Goal: Task Accomplishment & Management: Use online tool/utility

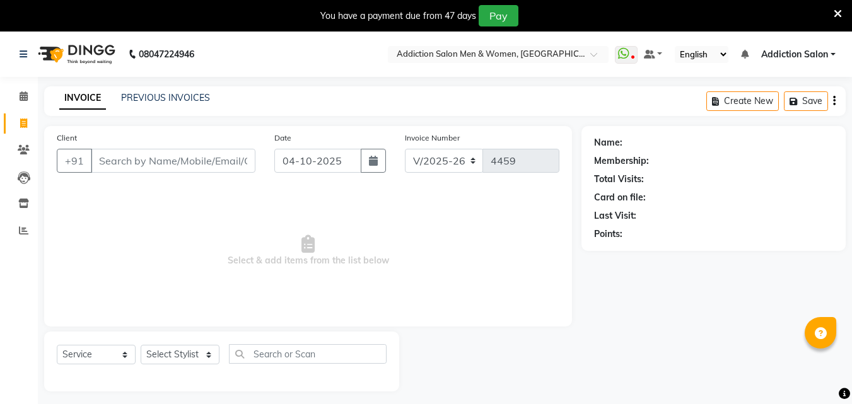
select select "6595"
select select "service"
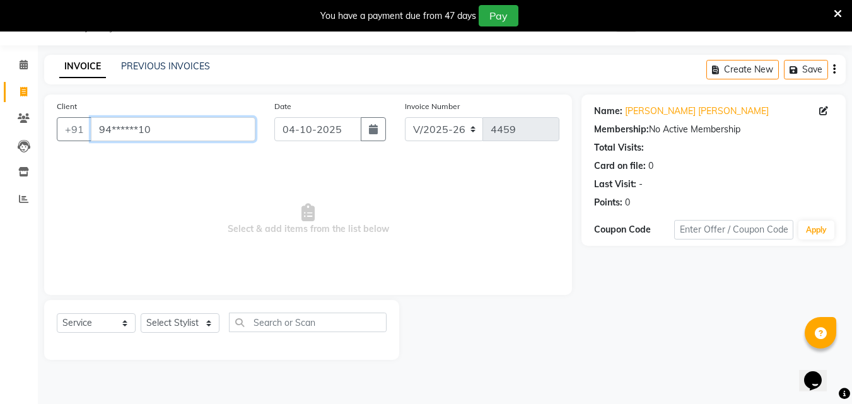
click at [208, 138] on input "94******10" at bounding box center [173, 129] width 165 height 24
type input "9"
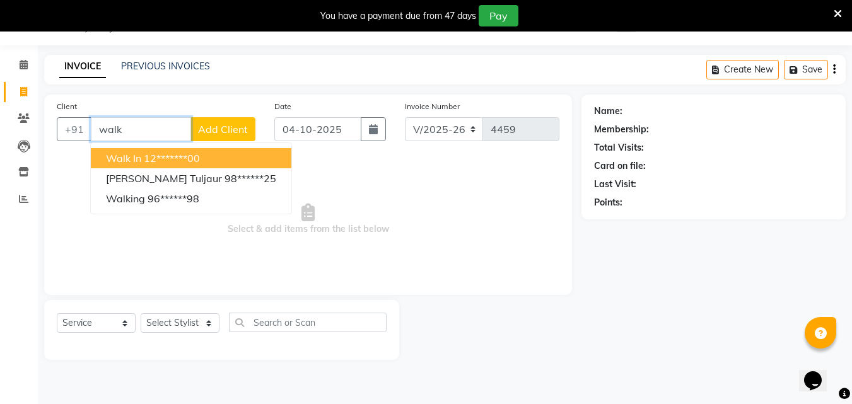
click at [172, 153] on ngb-highlight "12*******00" at bounding box center [172, 158] width 56 height 13
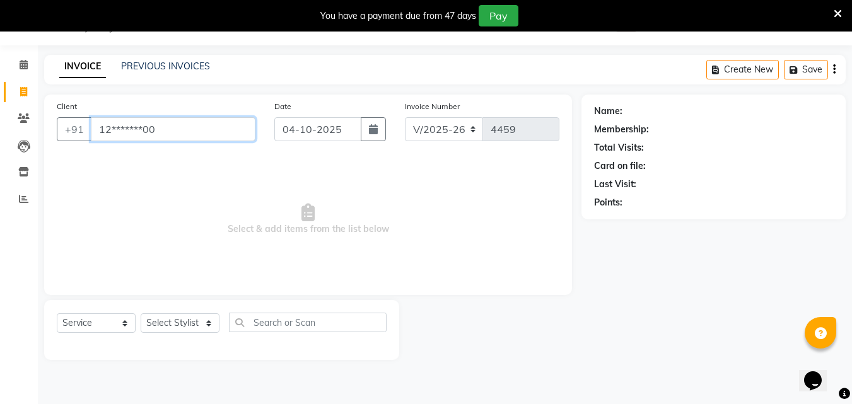
type input "12*******00"
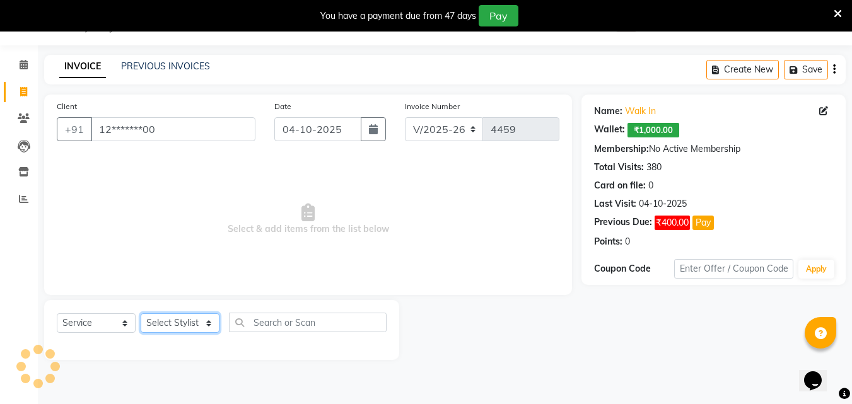
click at [167, 321] on select "Select Stylist Addiction Salon Babu BANSIKA [PERSON_NAME] Nikhil Nilesh [PERSON…" at bounding box center [180, 324] width 79 height 20
select select "93720"
click at [141, 314] on select "Select Stylist Addiction Salon Babu BANSIKA [PERSON_NAME] Nikhil Nilesh [PERSON…" at bounding box center [180, 324] width 79 height 20
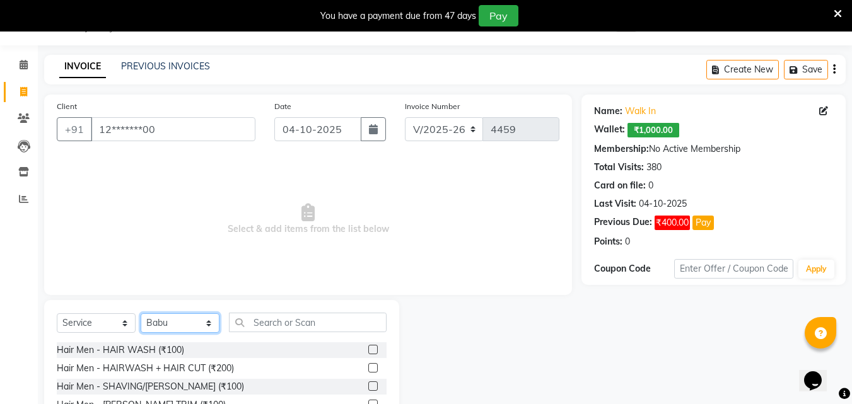
scroll to position [132, 0]
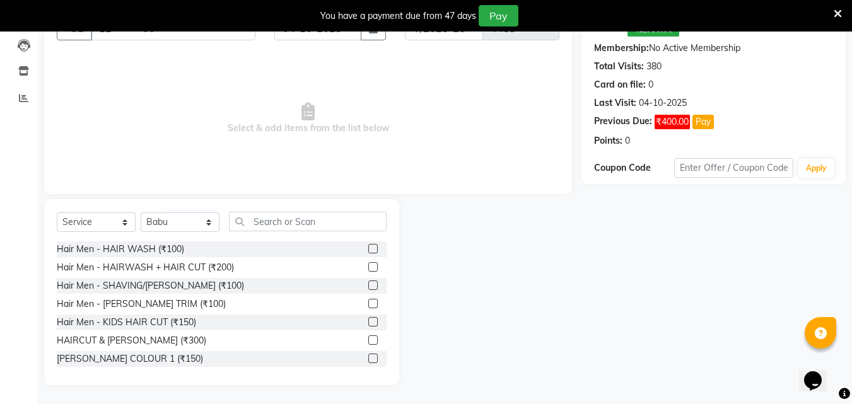
click at [368, 341] on label at bounding box center [372, 340] width 9 height 9
click at [368, 341] on input "checkbox" at bounding box center [372, 341] width 8 height 8
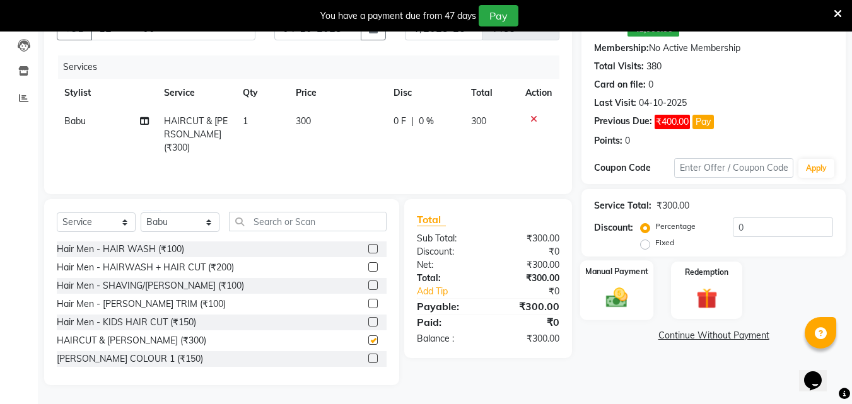
checkbox input "false"
click at [590, 293] on div "Manual Payment" at bounding box center [617, 291] width 74 height 60
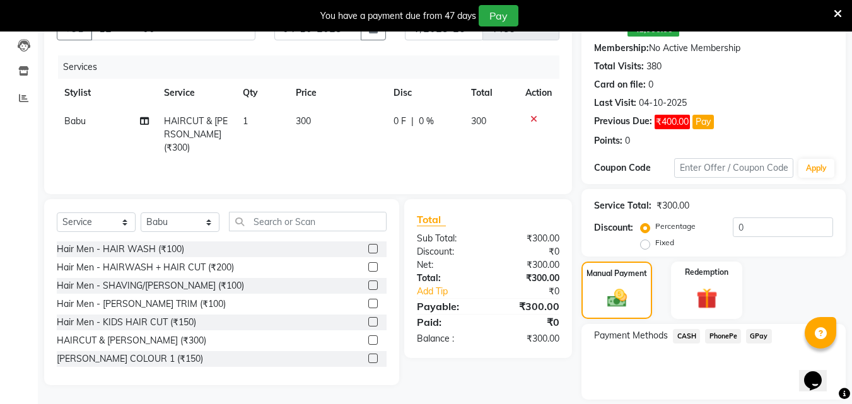
drag, startPoint x: 727, startPoint y: 334, endPoint x: 722, endPoint y: 331, distance: 6.5
click at [727, 333] on span "PhonePe" at bounding box center [723, 336] width 36 height 15
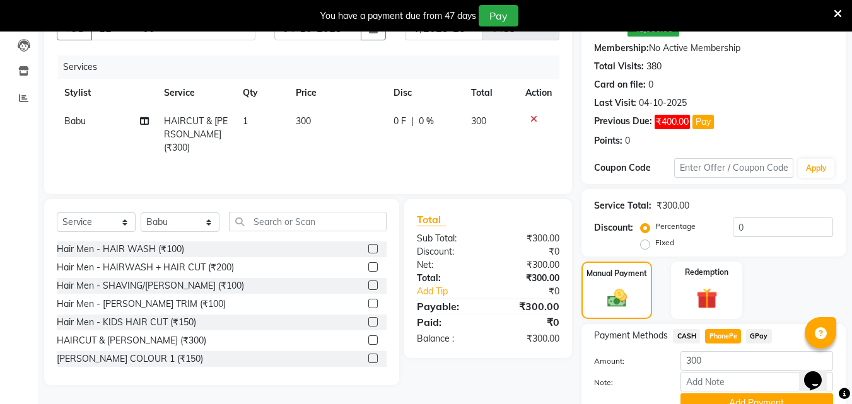
scroll to position [191, 0]
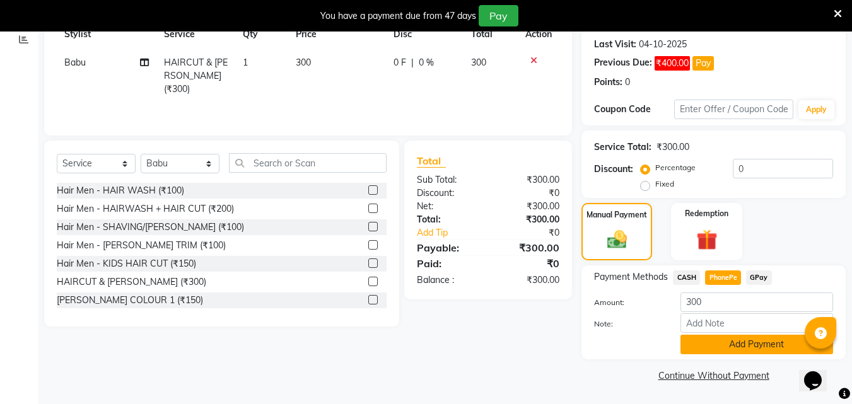
click at [725, 344] on button "Add Payment" at bounding box center [757, 345] width 153 height 20
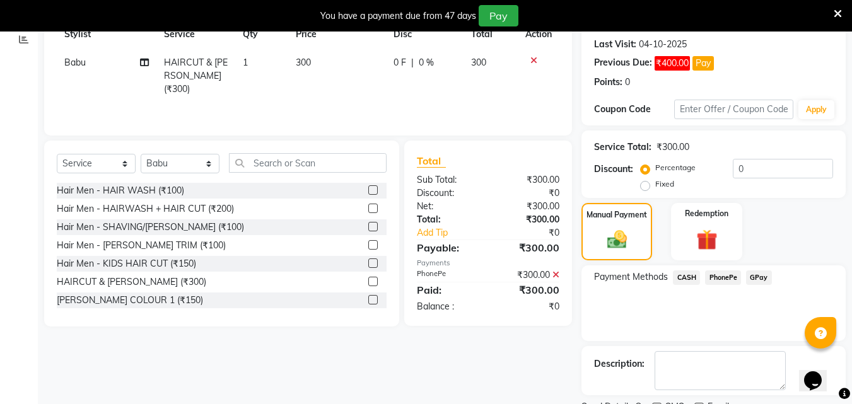
scroll to position [244, 0]
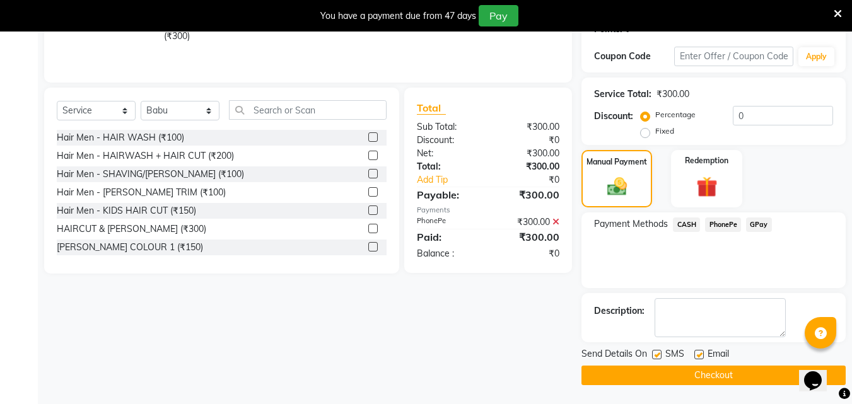
click at [725, 375] on button "Checkout" at bounding box center [714, 376] width 264 height 20
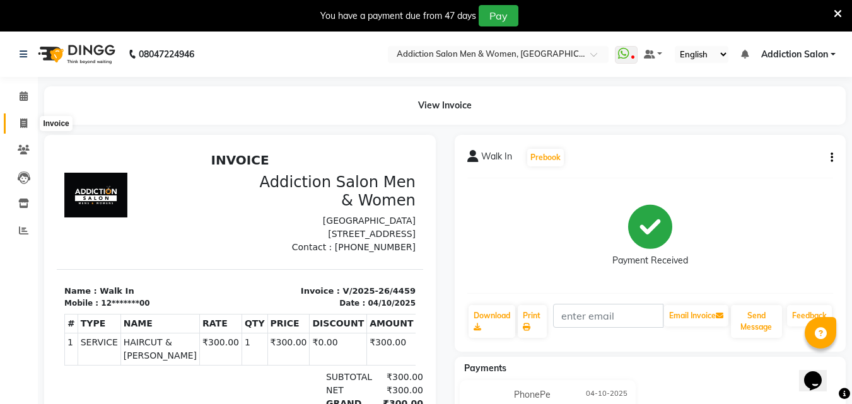
click at [15, 123] on span at bounding box center [24, 124] width 22 height 15
select select "service"
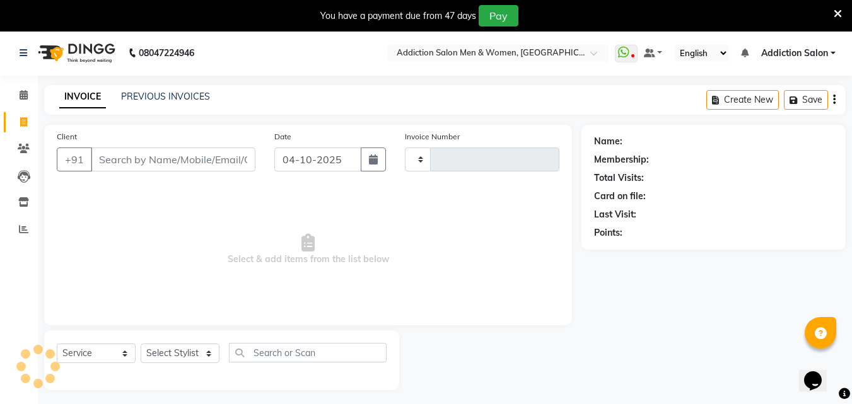
scroll to position [32, 0]
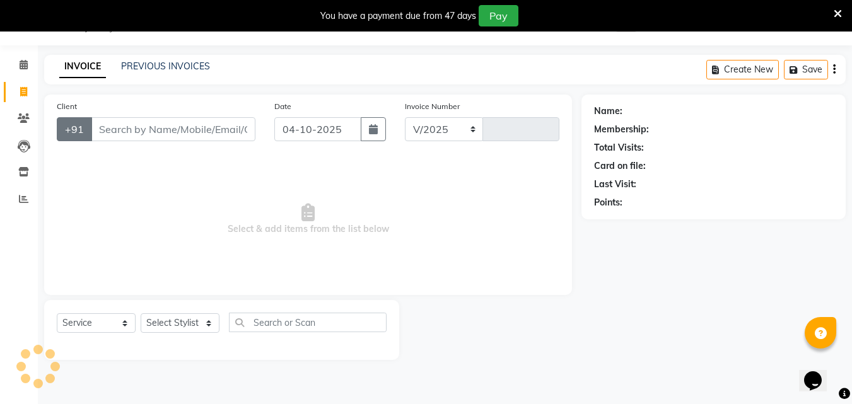
select select "6595"
type input "4460"
click at [167, 129] on input "Client" at bounding box center [173, 129] width 165 height 24
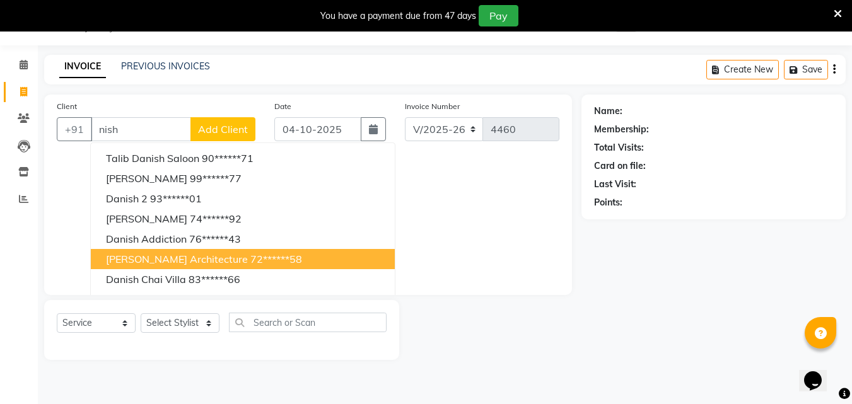
click at [250, 260] on ngb-highlight "72******58" at bounding box center [276, 259] width 52 height 13
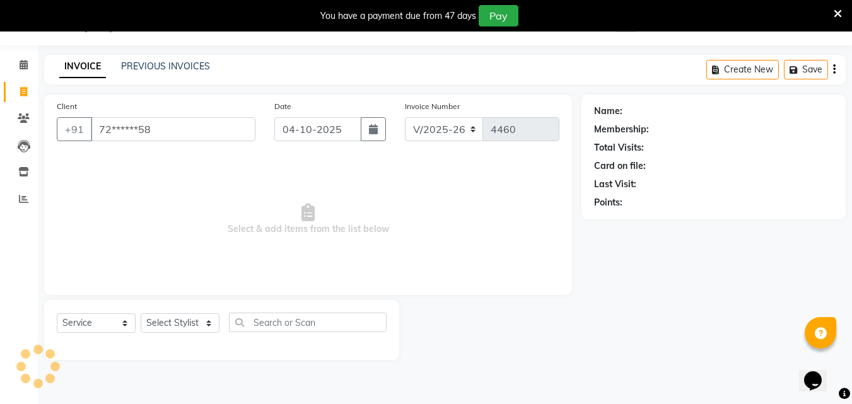
type input "72******58"
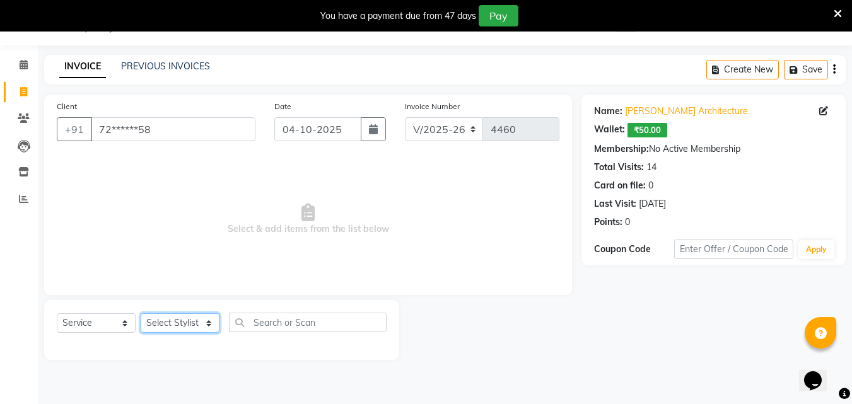
click at [198, 327] on select "Select Stylist Addiction Salon Babu BANSIKA [PERSON_NAME] Nikhil Nilesh [PERSON…" at bounding box center [180, 324] width 79 height 20
select select "67107"
click at [141, 314] on select "Select Stylist Addiction Salon Babu BANSIKA [PERSON_NAME] Nikhil Nilesh [PERSON…" at bounding box center [180, 324] width 79 height 20
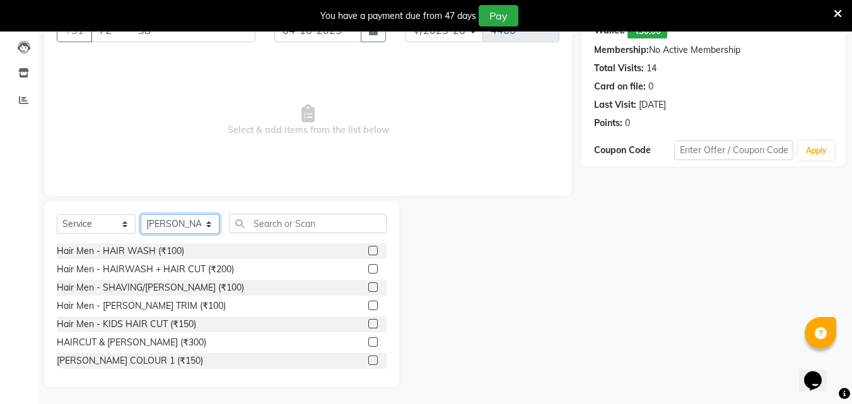
scroll to position [132, 0]
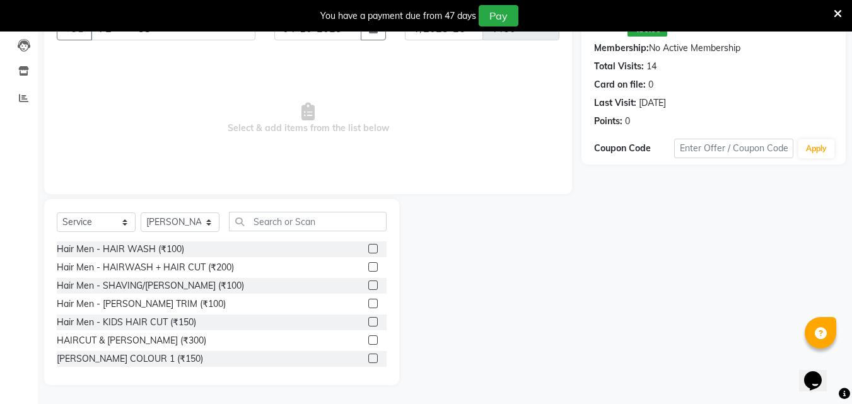
click at [368, 340] on label at bounding box center [372, 340] width 9 height 9
click at [368, 340] on input "checkbox" at bounding box center [372, 341] width 8 height 8
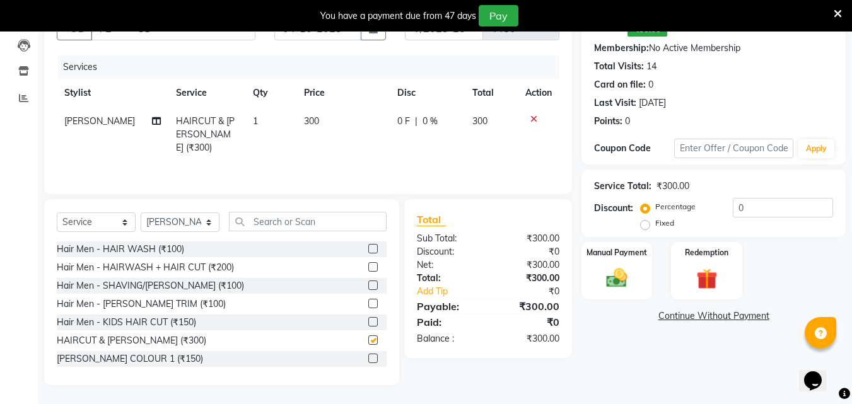
checkbox input "false"
click at [613, 271] on img at bounding box center [616, 278] width 35 height 25
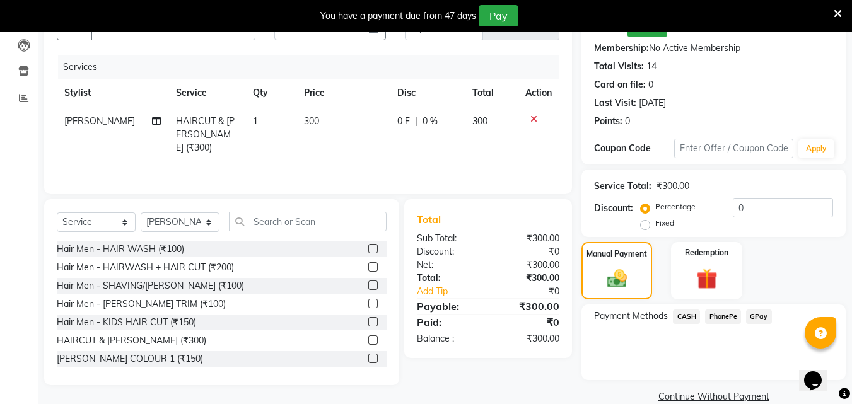
scroll to position [153, 0]
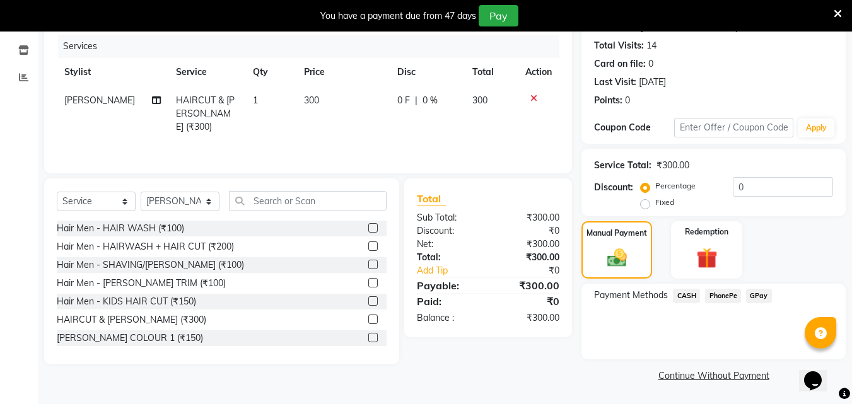
click at [710, 291] on span "PhonePe" at bounding box center [723, 296] width 36 height 15
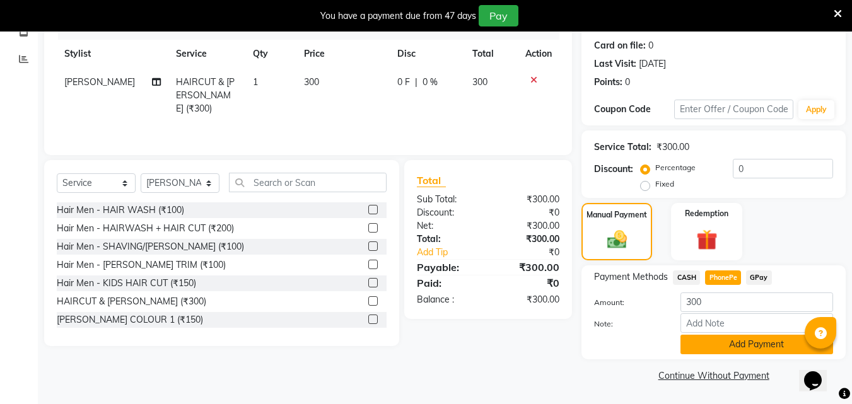
click at [733, 348] on button "Add Payment" at bounding box center [757, 345] width 153 height 20
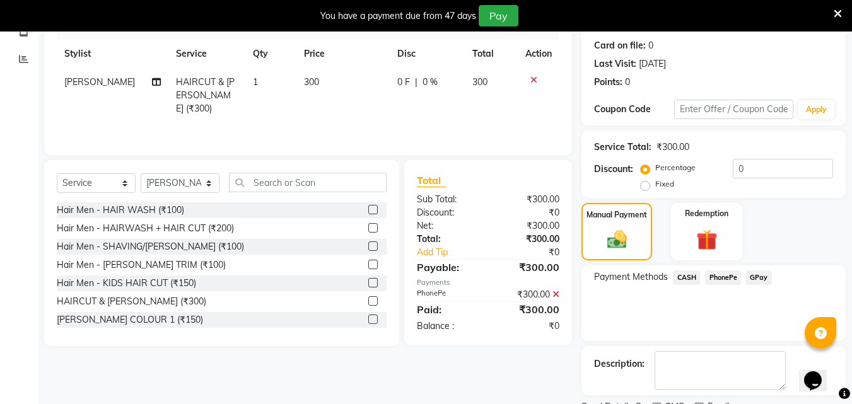
scroll to position [225, 0]
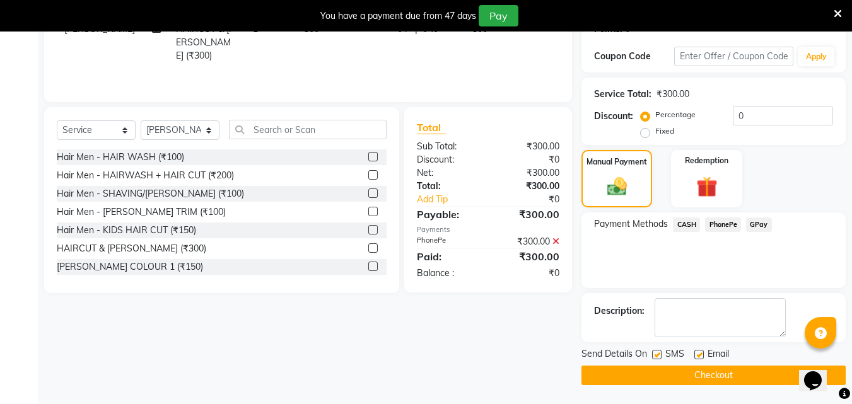
click at [715, 379] on button "Checkout" at bounding box center [714, 376] width 264 height 20
